Goal: Entertainment & Leisure: Consume media (video, audio)

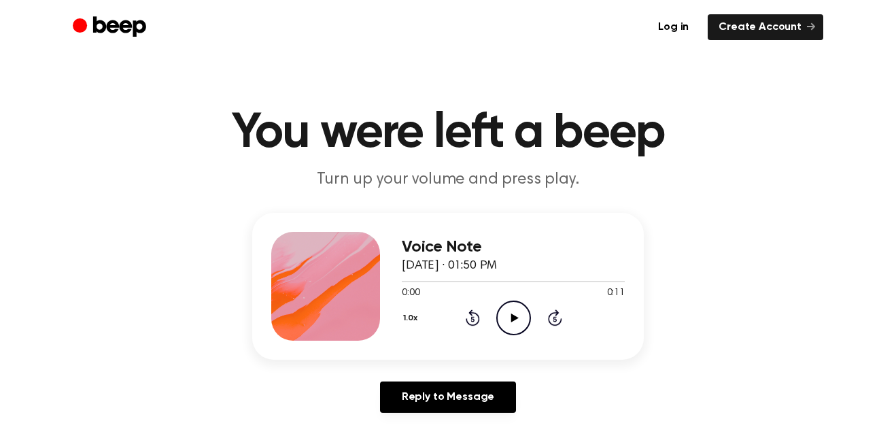
click at [498, 313] on icon "Play Audio" at bounding box center [513, 318] width 35 height 35
click at [498, 313] on icon "Pause Audio" at bounding box center [513, 318] width 35 height 35
drag, startPoint x: 513, startPoint y: 277, endPoint x: 621, endPoint y: 241, distance: 113.7
click at [621, 241] on div "Voice Note [DATE] · 01:50 PM 0:06 0:11 Your browser does not support the [objec…" at bounding box center [513, 286] width 223 height 109
drag, startPoint x: 526, startPoint y: 281, endPoint x: 667, endPoint y: 242, distance: 146.6
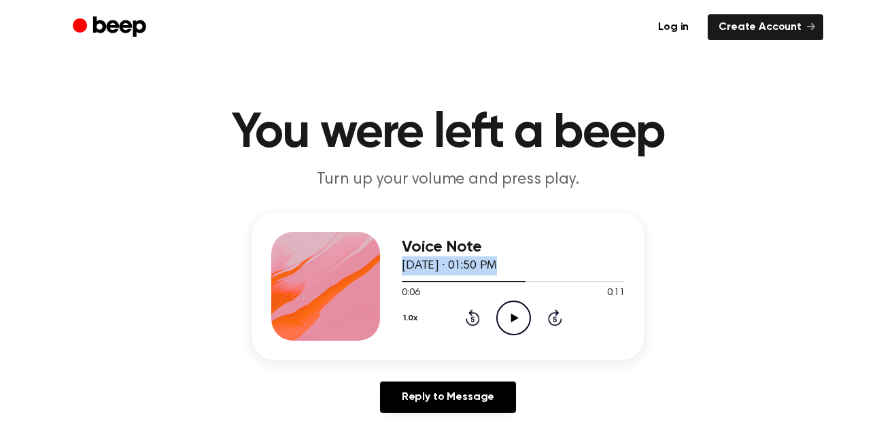
click at [667, 242] on div "Voice Note [DATE] · 01:50 PM 0:06 0:11 Your browser does not support the [objec…" at bounding box center [448, 318] width 864 height 211
click at [512, 303] on icon "Play Audio" at bounding box center [513, 318] width 35 height 35
click at [513, 306] on icon "Play Audio" at bounding box center [513, 318] width 35 height 35
click at [513, 306] on icon "Pause Audio" at bounding box center [513, 318] width 35 height 35
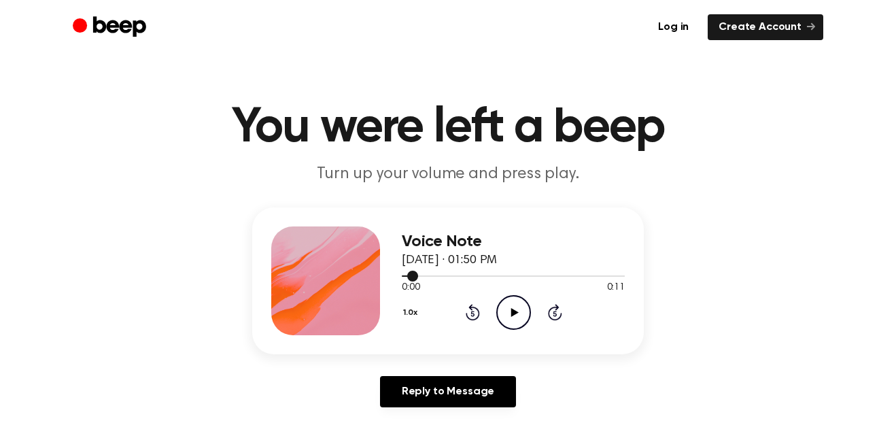
scroll to position [10, 0]
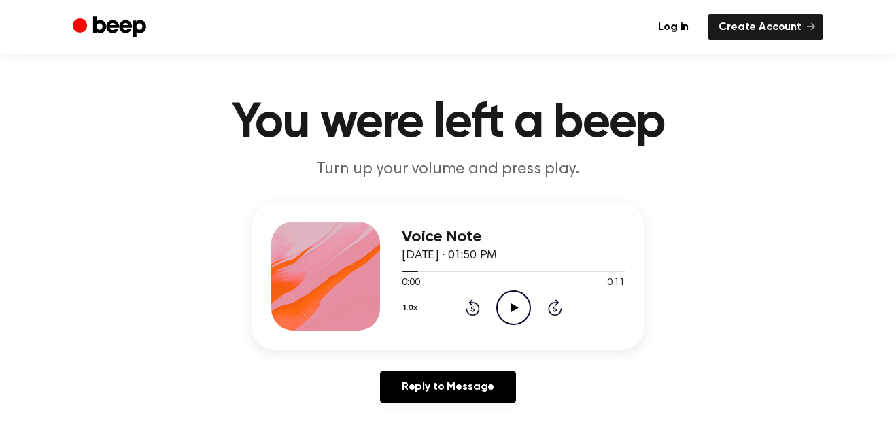
click at [517, 303] on icon "Play Audio" at bounding box center [513, 307] width 35 height 35
click at [519, 309] on icon "Play Audio" at bounding box center [513, 307] width 35 height 35
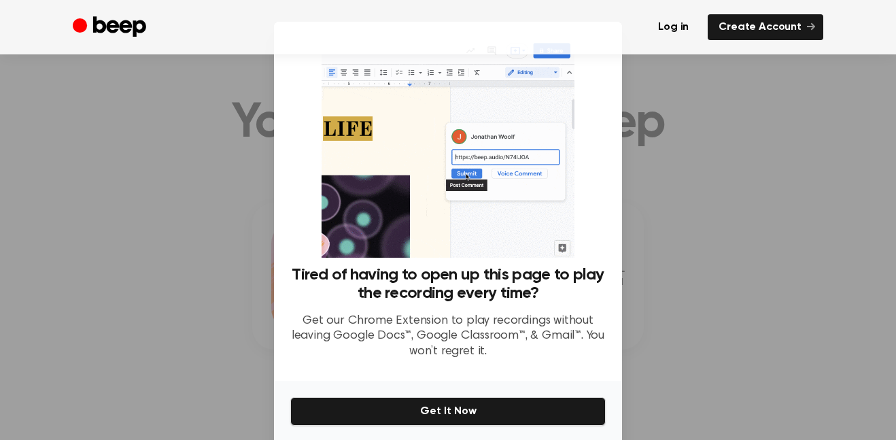
click at [705, 213] on div at bounding box center [448, 220] width 896 height 440
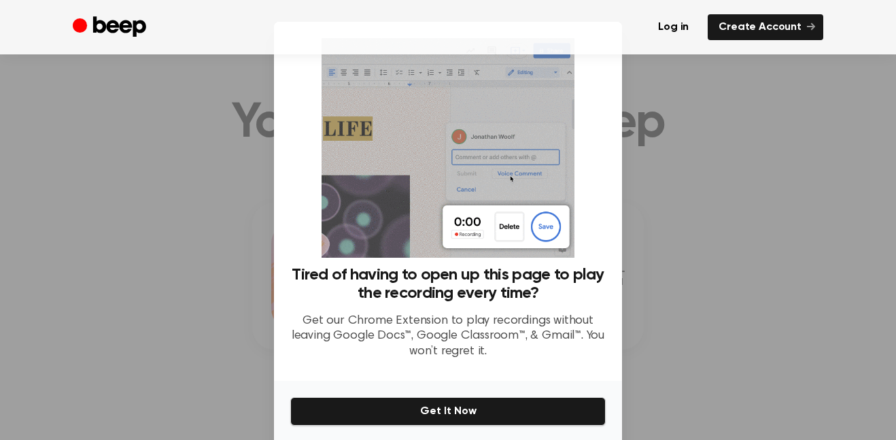
click at [705, 213] on div at bounding box center [448, 220] width 896 height 440
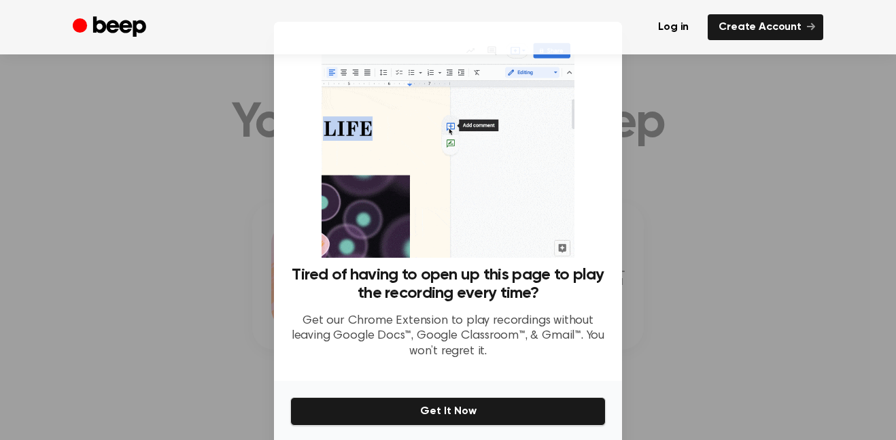
click at [705, 213] on div at bounding box center [448, 220] width 896 height 440
click at [706, 215] on div at bounding box center [448, 220] width 896 height 440
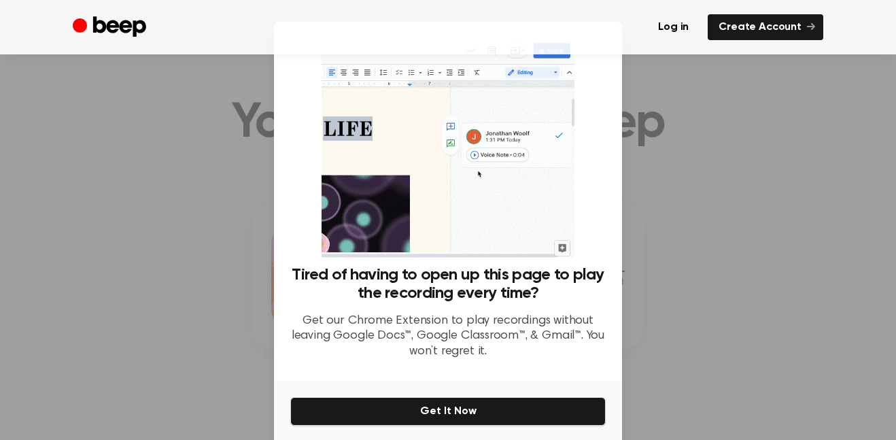
click at [706, 214] on div at bounding box center [448, 220] width 896 height 440
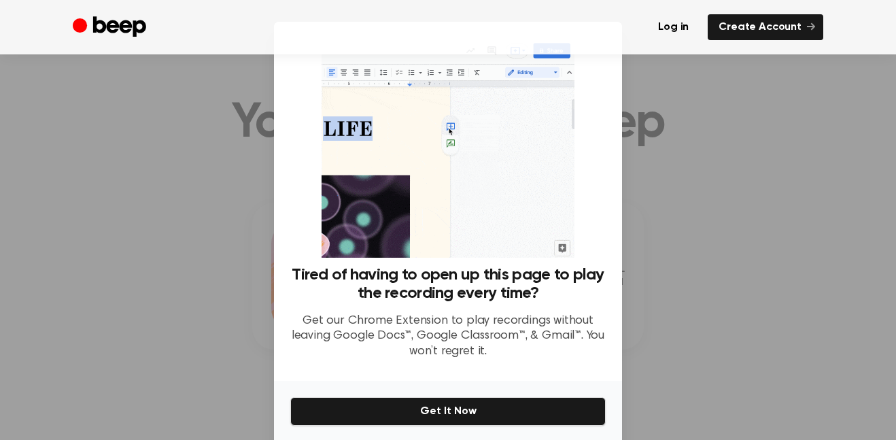
click at [706, 214] on div at bounding box center [448, 220] width 896 height 440
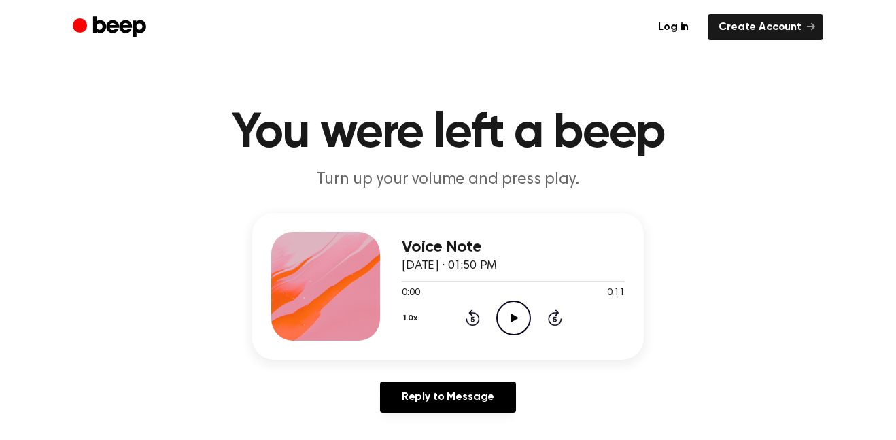
click at [507, 324] on icon "Play Audio" at bounding box center [513, 318] width 35 height 35
click at [517, 326] on icon "Play Audio" at bounding box center [513, 318] width 35 height 35
click at [524, 319] on icon "Pause Audio" at bounding box center [513, 318] width 35 height 35
click at [506, 332] on circle at bounding box center [513, 317] width 33 height 33
click at [516, 317] on icon at bounding box center [514, 317] width 7 height 9
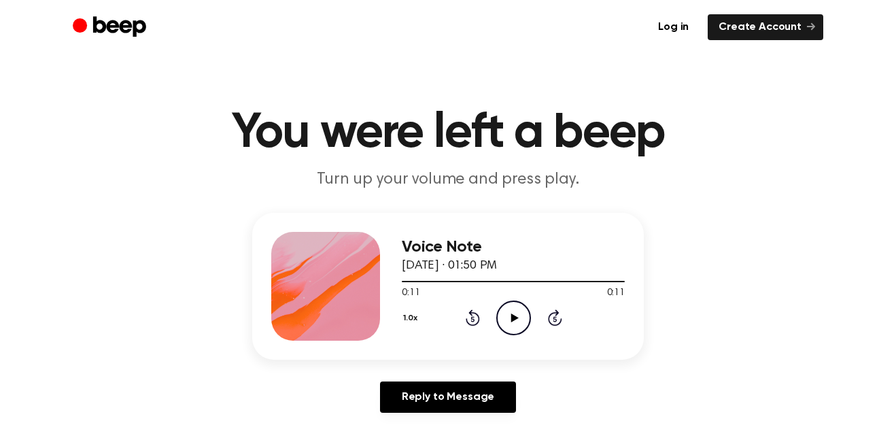
click at [516, 317] on icon at bounding box center [514, 317] width 7 height 9
click at [513, 327] on icon "Pause Audio" at bounding box center [513, 318] width 35 height 35
